Goal: Information Seeking & Learning: Compare options

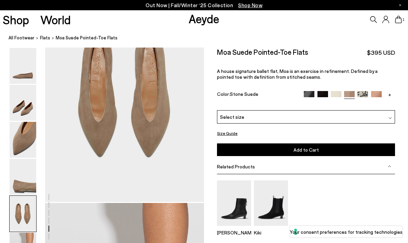
scroll to position [902, 0]
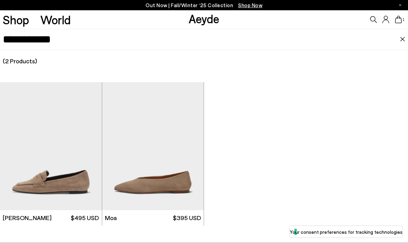
type input "**********"
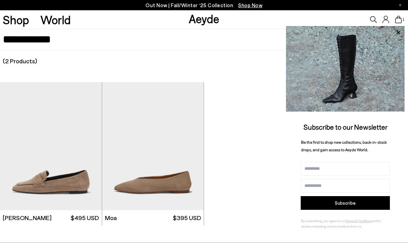
scroll to position [182, 0]
